Goal: Task Accomplishment & Management: Complete application form

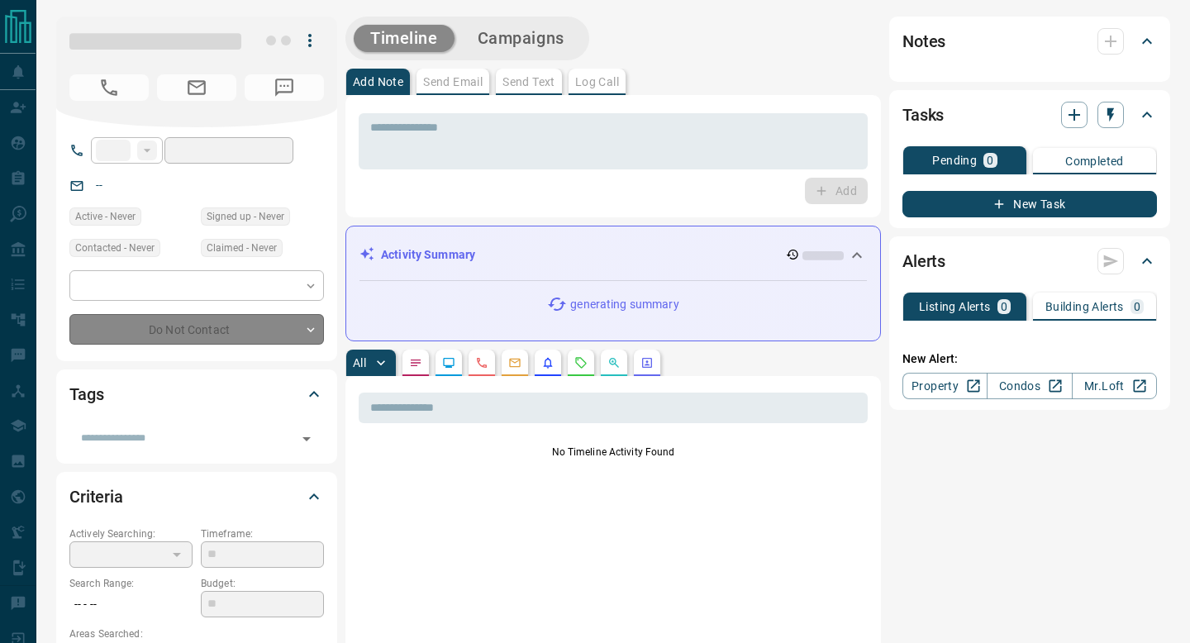
type input "**"
type input "**********"
type input "*"
type input "*********"
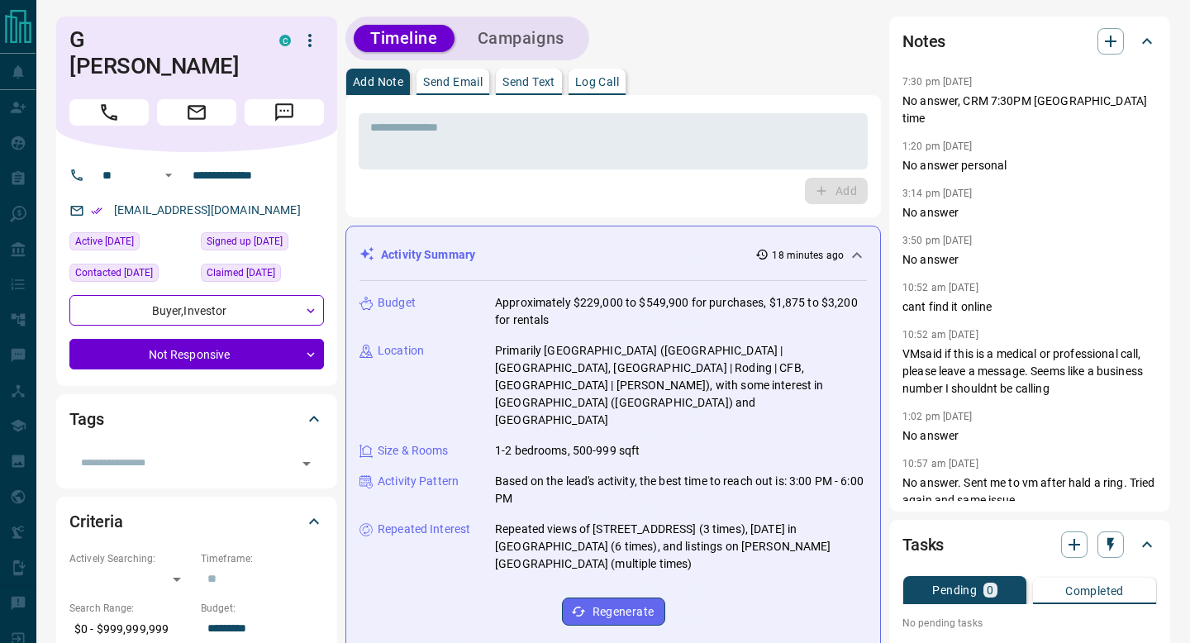
click at [587, 106] on div "* ​ Add" at bounding box center [612, 156] width 535 height 122
click at [661, 145] on textarea at bounding box center [613, 142] width 486 height 42
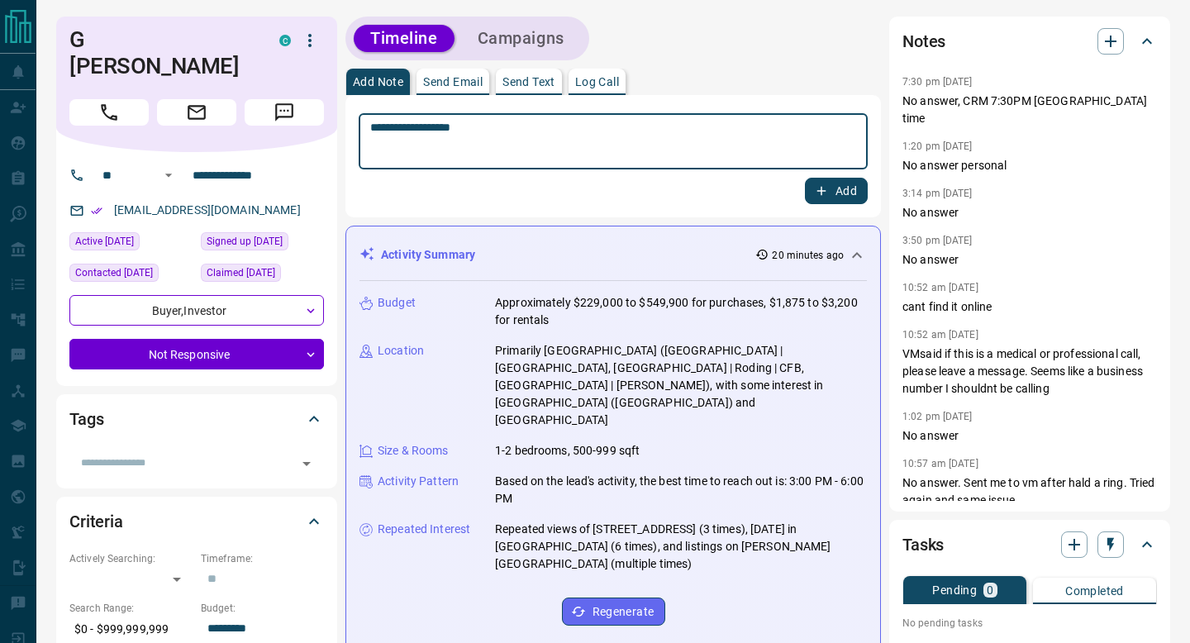
type textarea "**********"
click at [833, 195] on button "Add" at bounding box center [836, 191] width 63 height 26
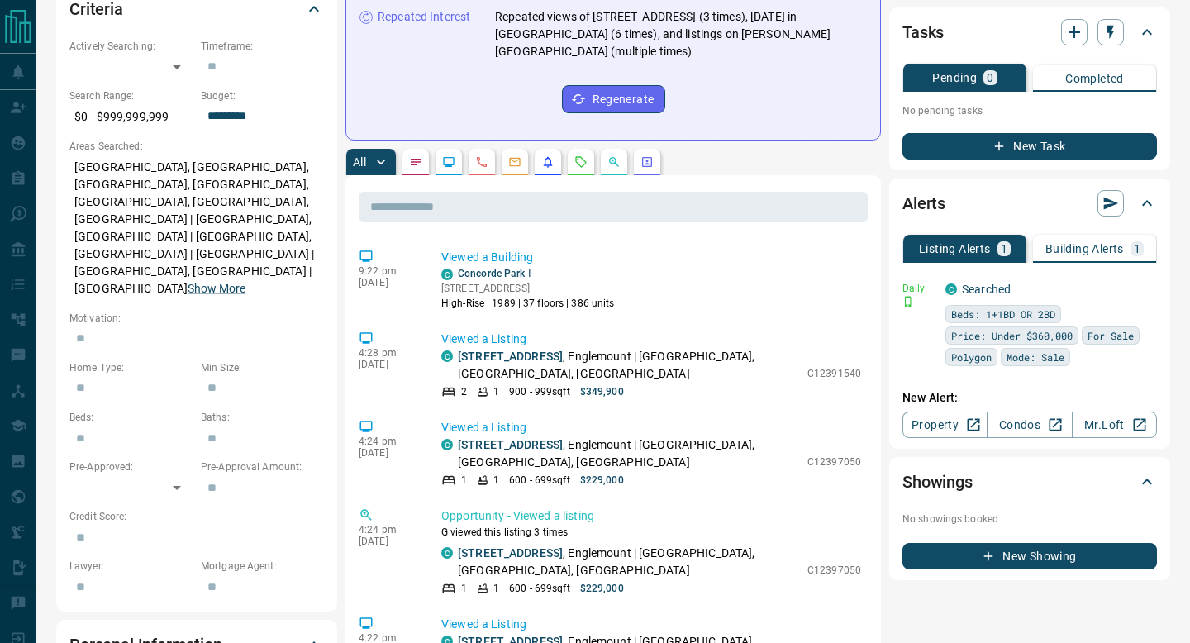
scroll to position [509, 0]
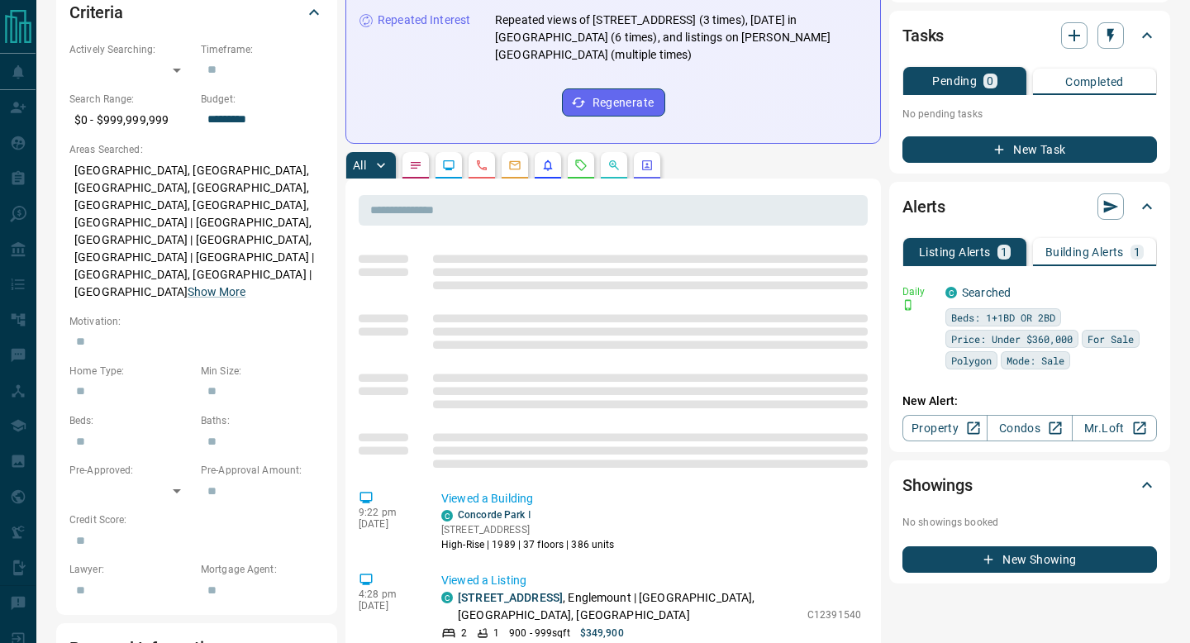
click at [1109, 256] on p "Building Alerts" at bounding box center [1084, 252] width 78 height 12
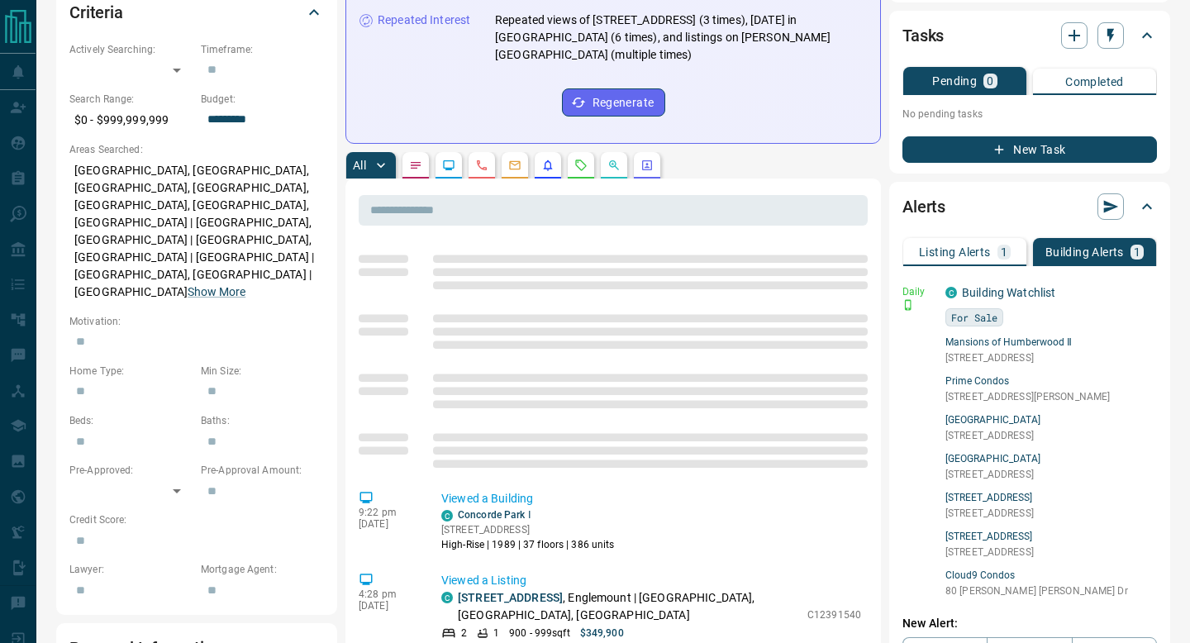
click at [1019, 250] on button "Listing Alerts 1" at bounding box center [964, 252] width 123 height 28
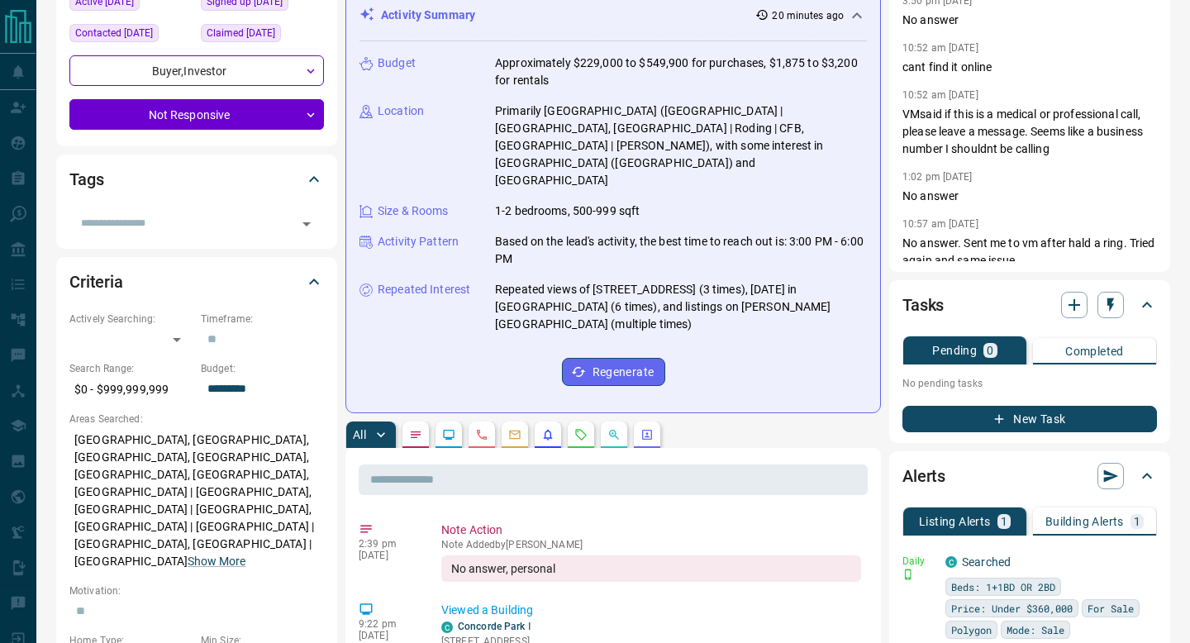
scroll to position [312, 0]
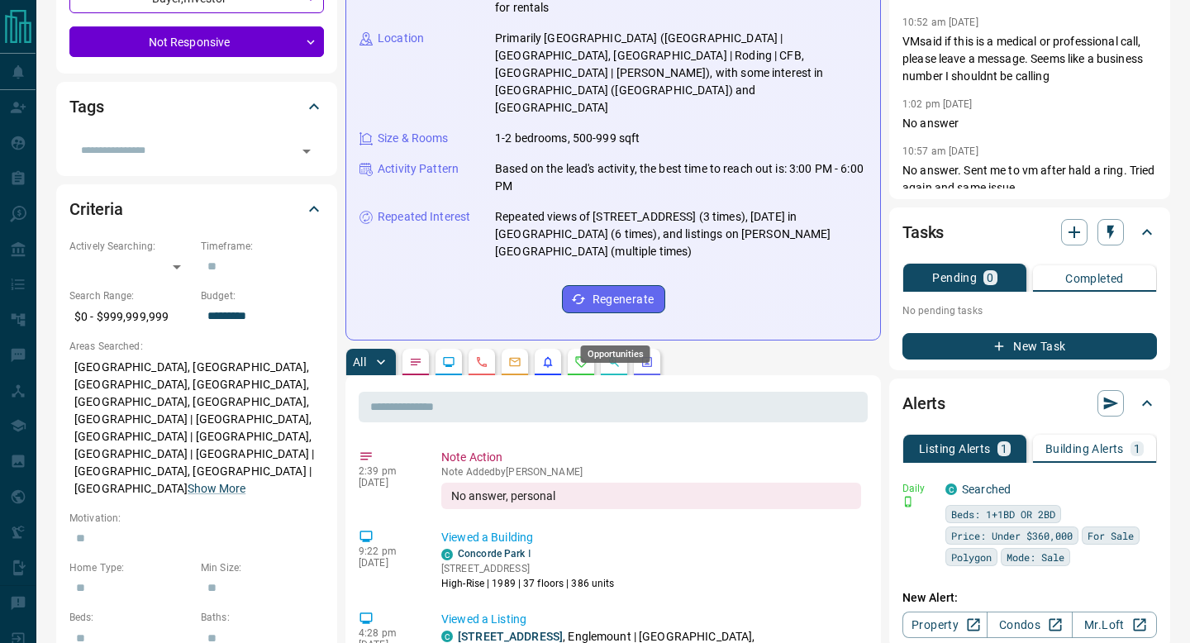
click at [610, 357] on icon "Opportunities" at bounding box center [614, 362] width 10 height 10
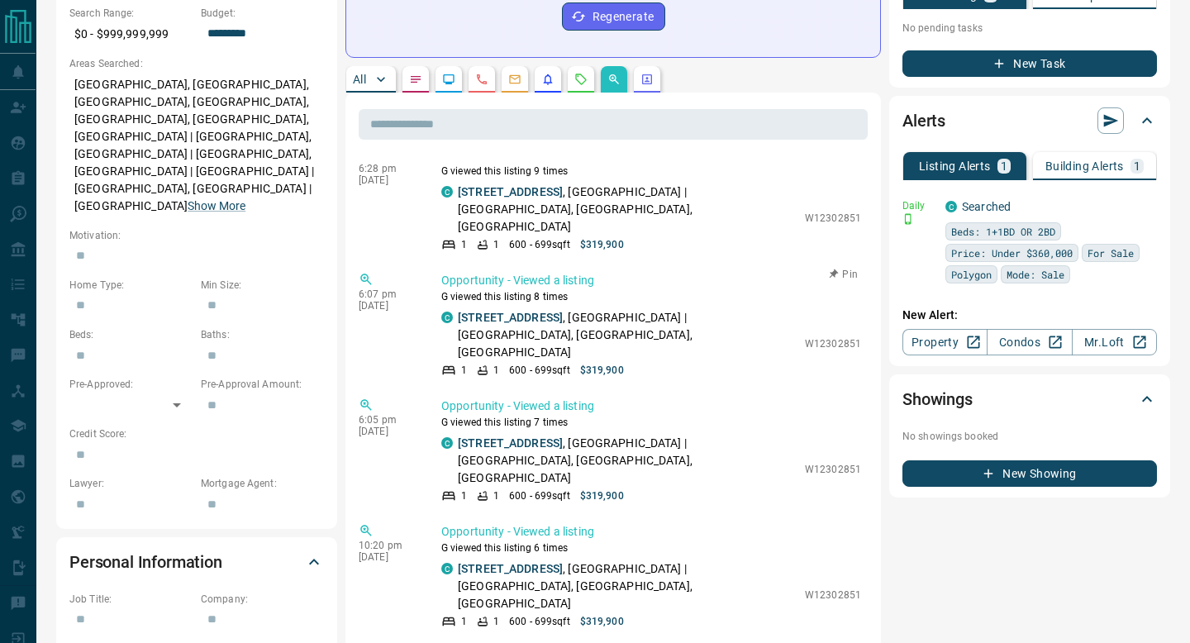
scroll to position [381, 0]
click at [559, 66] on button "button" at bounding box center [548, 79] width 26 height 26
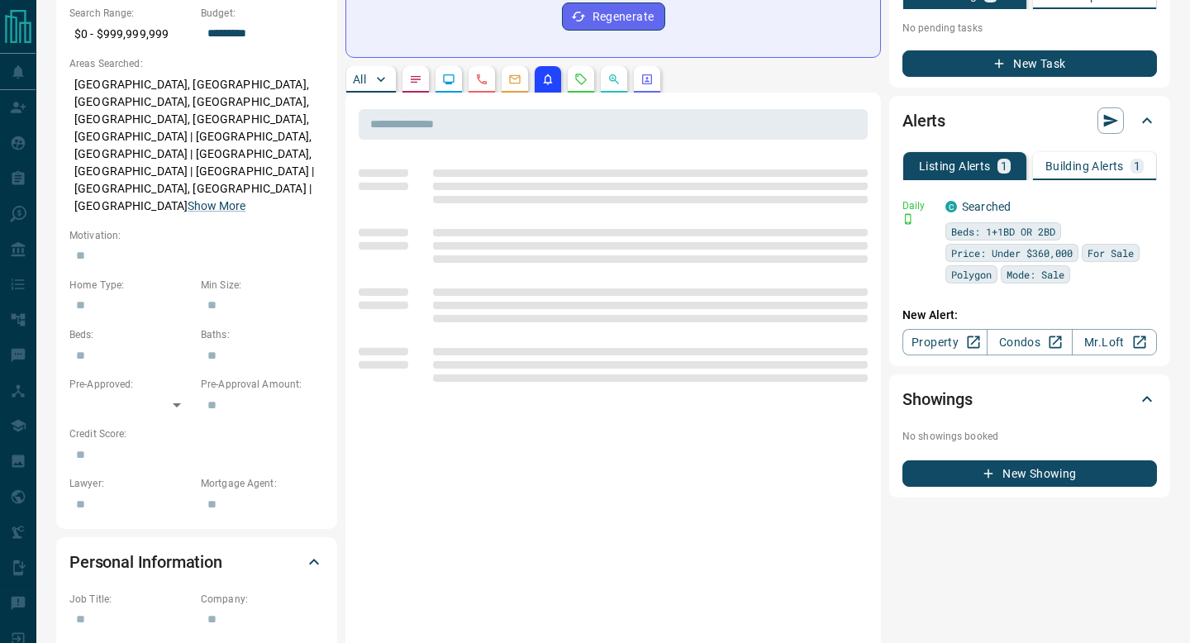
scroll to position [0, 0]
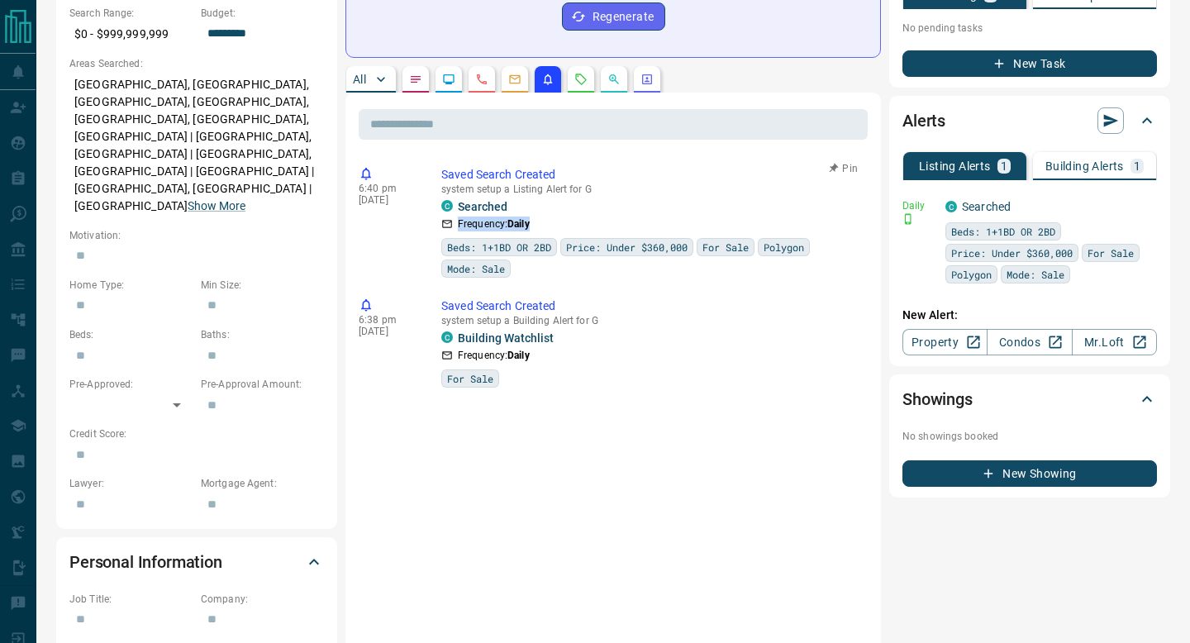
drag, startPoint x: 687, startPoint y: 180, endPoint x: 683, endPoint y: 219, distance: 39.0
click at [687, 213] on div "Frequency: Daily Beds: 1+1BD OR 2BD Price: Under $360,000 For Sale Polygon Mode…" at bounding box center [651, 245] width 420 height 64
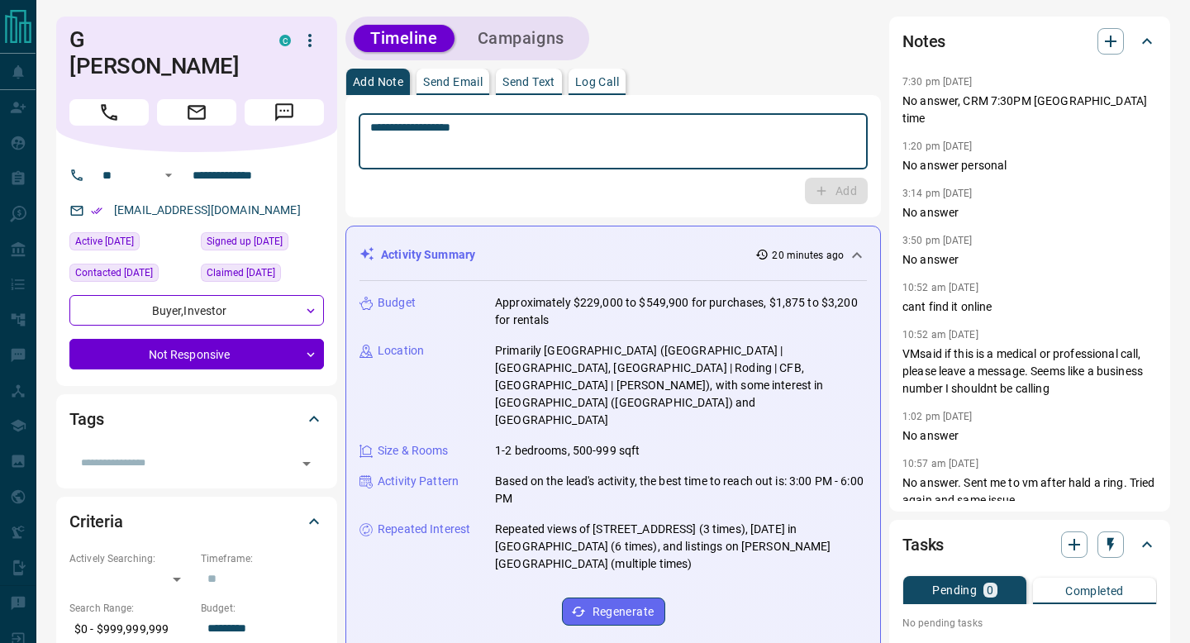
click at [635, 156] on textarea "**********" at bounding box center [613, 142] width 486 height 42
type textarea "*"
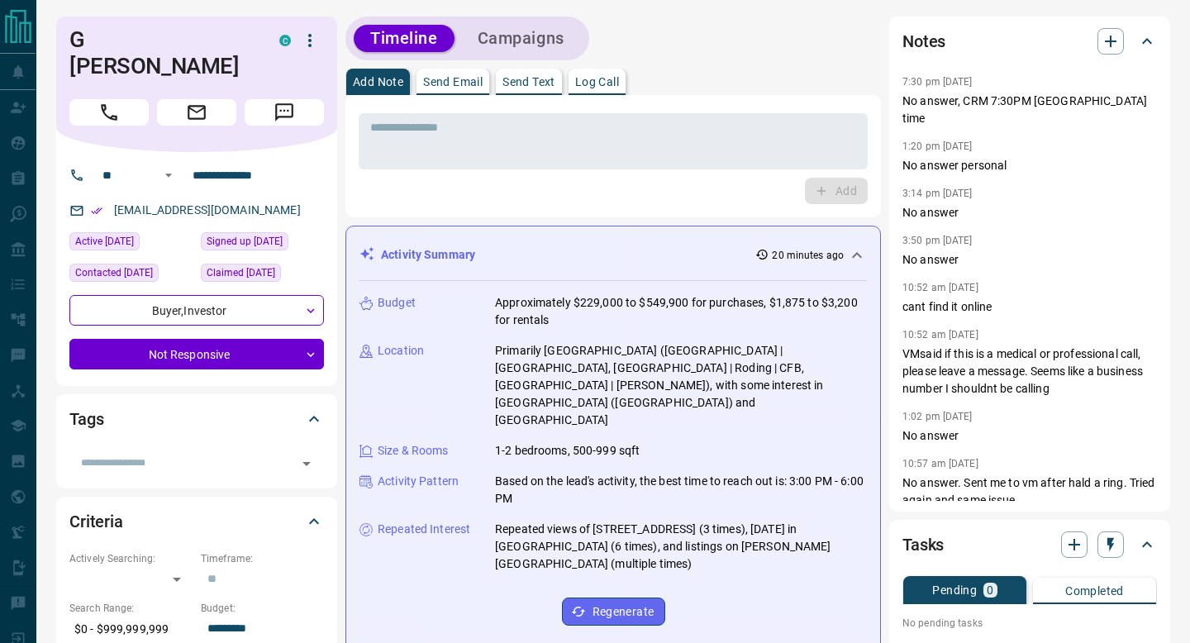
click at [605, 31] on div "Timeline Campaigns" at bounding box center [612, 39] width 535 height 44
click at [560, 31] on button "Campaigns" at bounding box center [521, 38] width 120 height 27
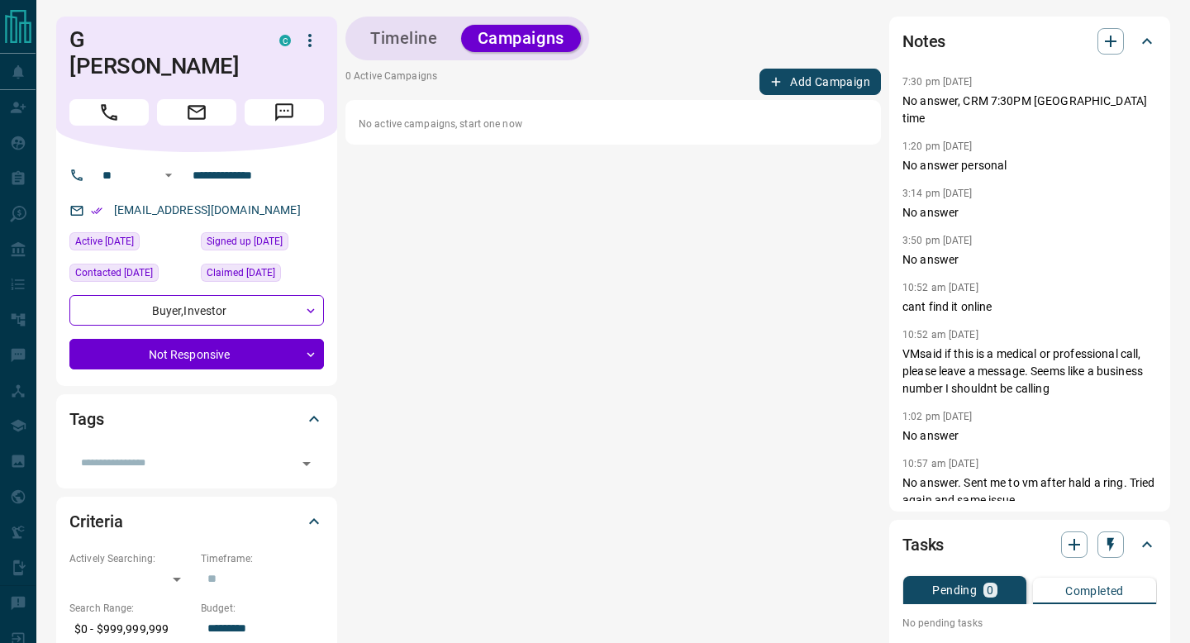
click at [800, 53] on div "Timeline Campaigns" at bounding box center [612, 39] width 535 height 44
click at [798, 84] on button "Add Campaign" at bounding box center [819, 82] width 121 height 26
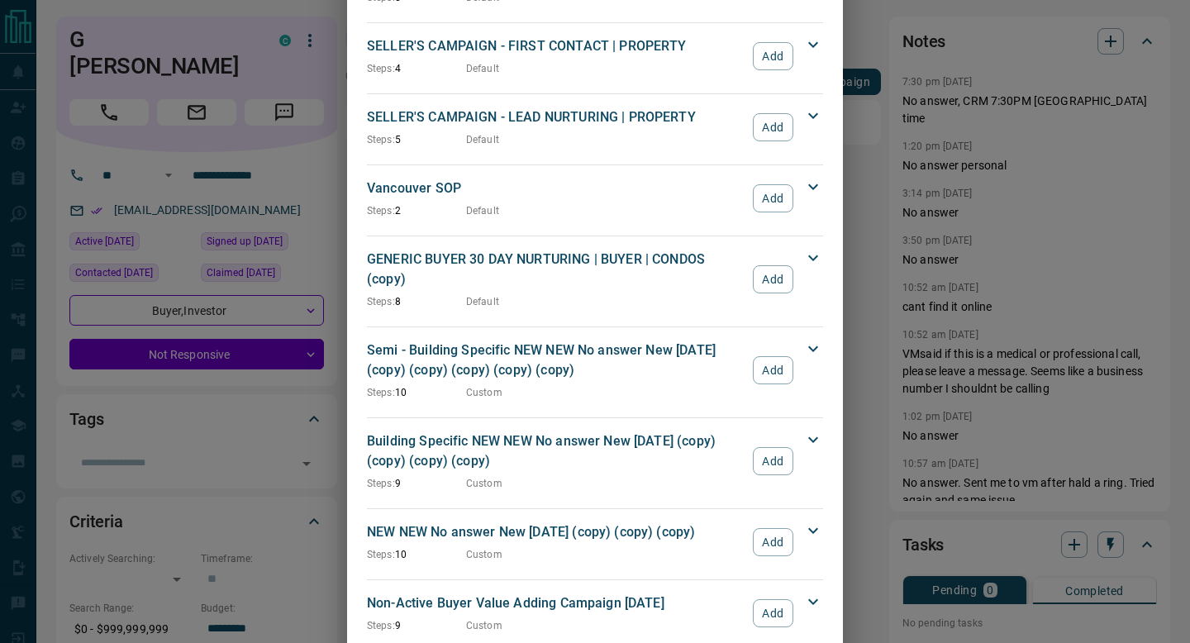
scroll to position [1606, 0]
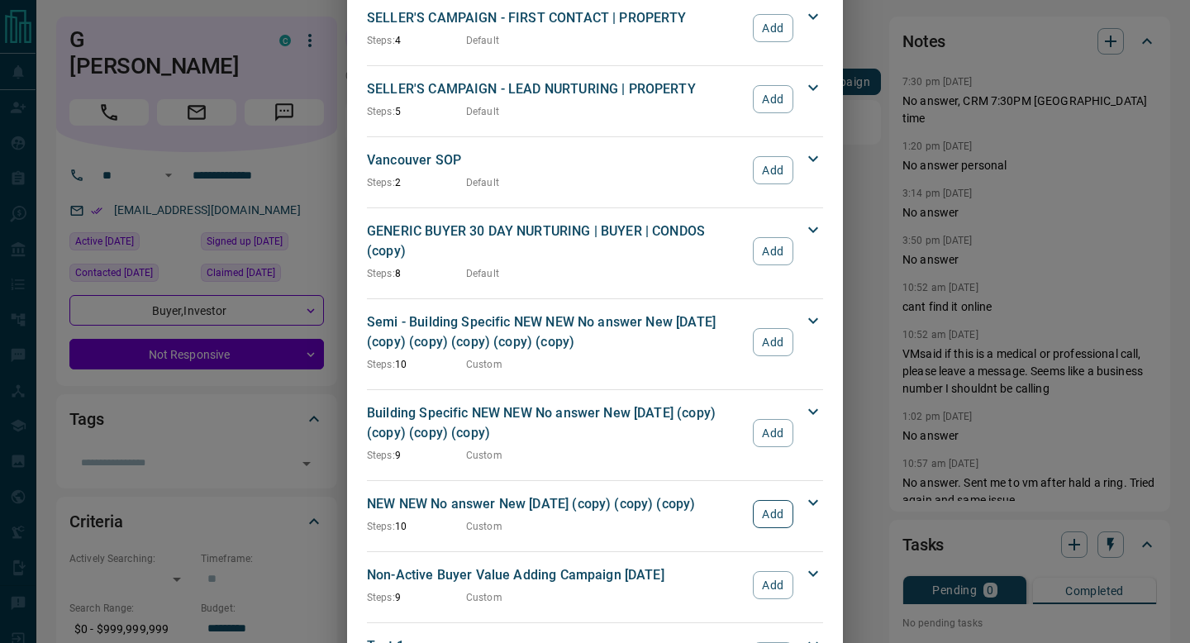
click at [780, 500] on button "Add" at bounding box center [773, 514] width 40 height 28
